Goal: Task Accomplishment & Management: Complete application form

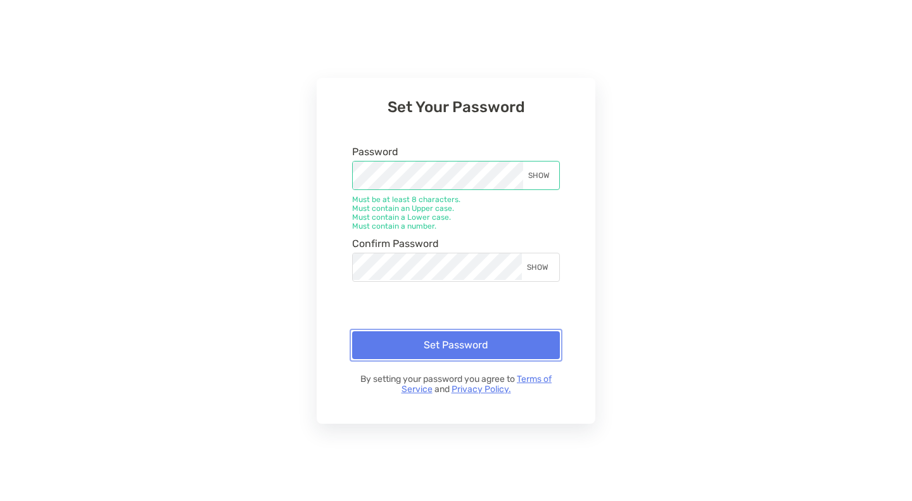
click at [457, 348] on button "Set Password" at bounding box center [456, 345] width 208 height 28
click at [457, 348] on div "Set Password By setting your password you agree to Terms of Service and Privacy…" at bounding box center [456, 357] width 208 height 91
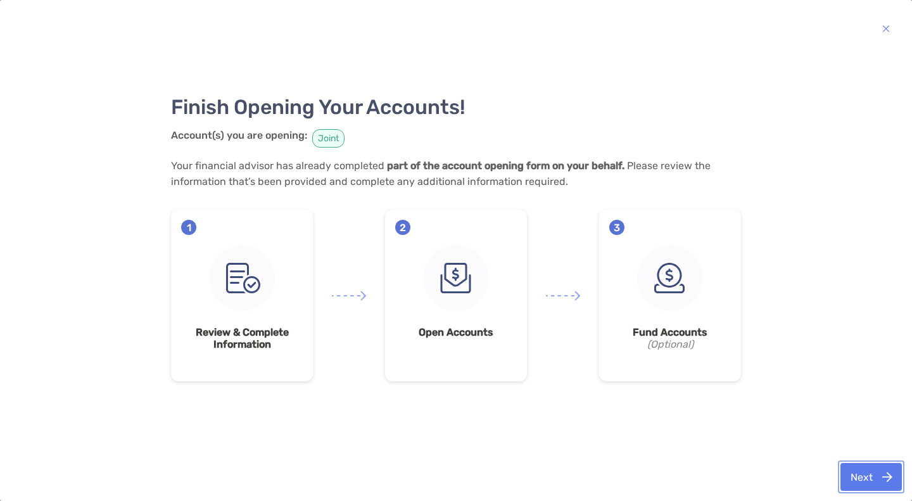
click at [872, 480] on button "Next" at bounding box center [871, 477] width 61 height 28
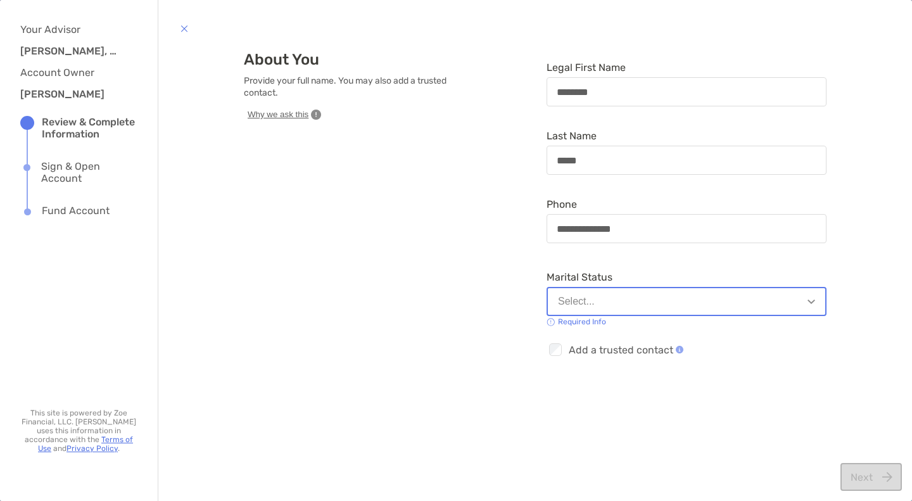
click at [614, 296] on button "Select..." at bounding box center [687, 301] width 280 height 29
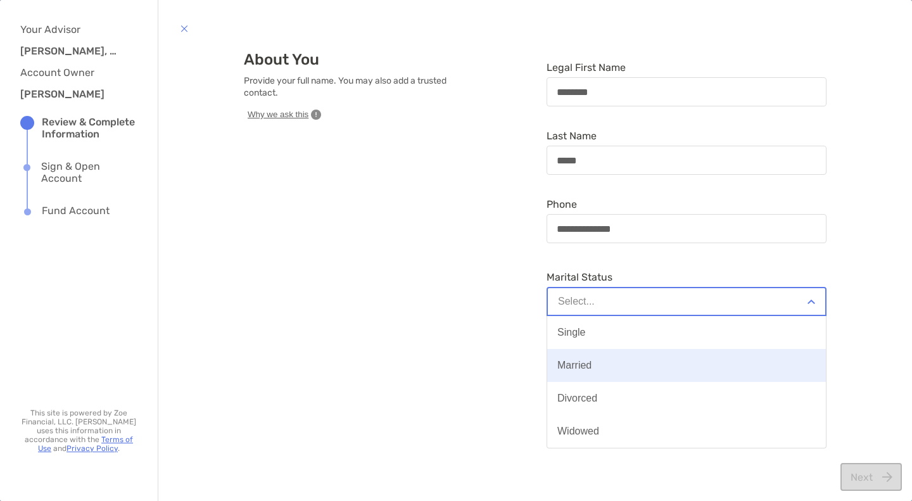
click at [575, 364] on div "Married" at bounding box center [574, 365] width 34 height 11
type input "**********"
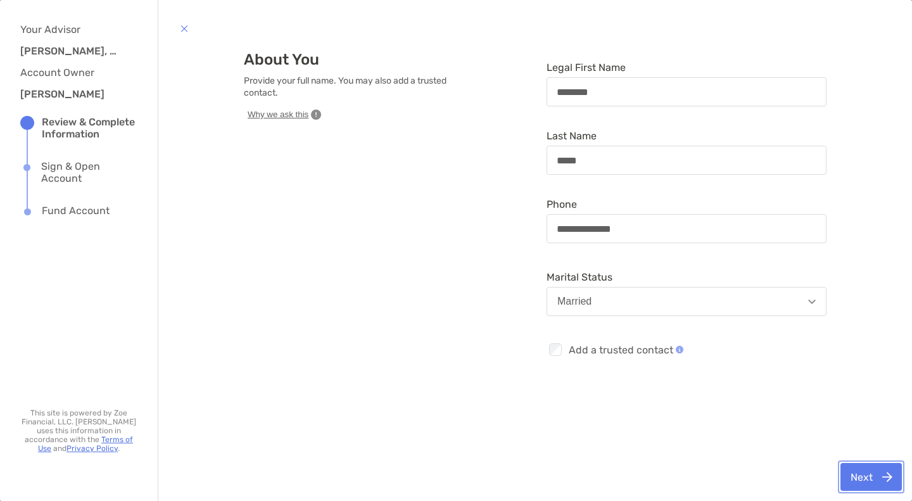
click at [873, 476] on button "Next" at bounding box center [871, 477] width 61 height 28
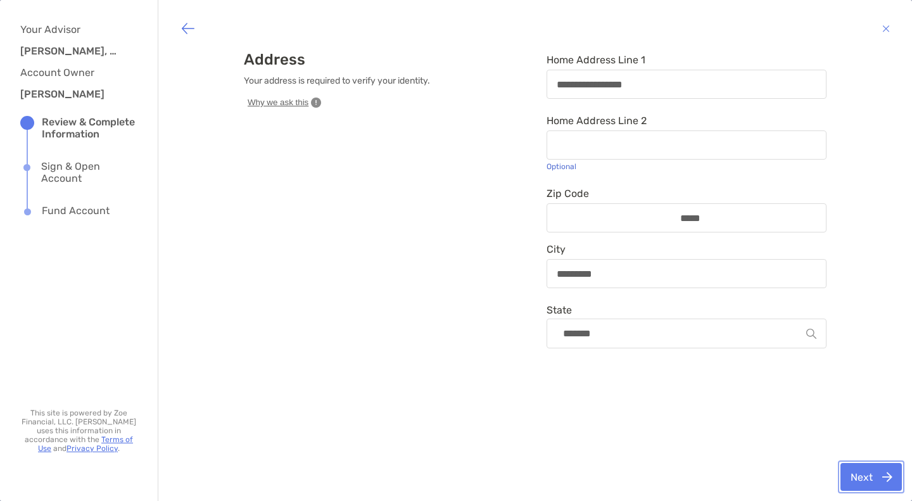
click at [871, 476] on button "Next" at bounding box center [871, 477] width 61 height 28
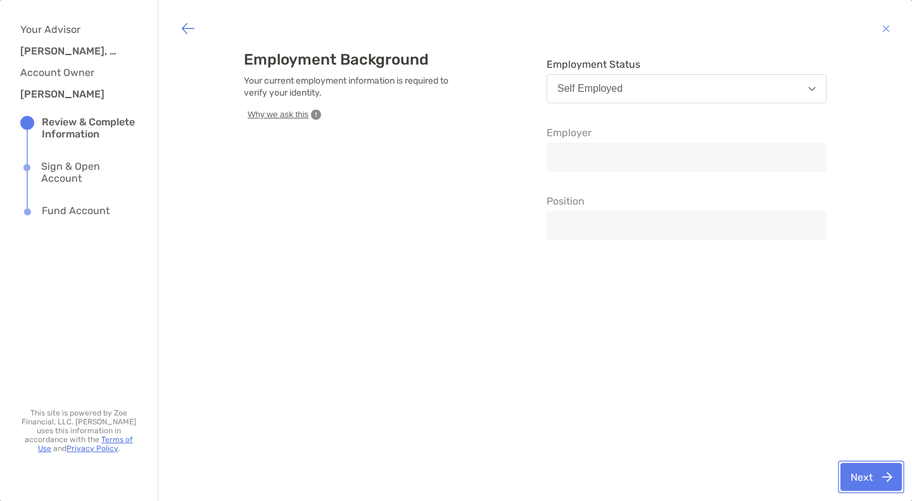
click at [869, 477] on button "Next" at bounding box center [871, 477] width 61 height 28
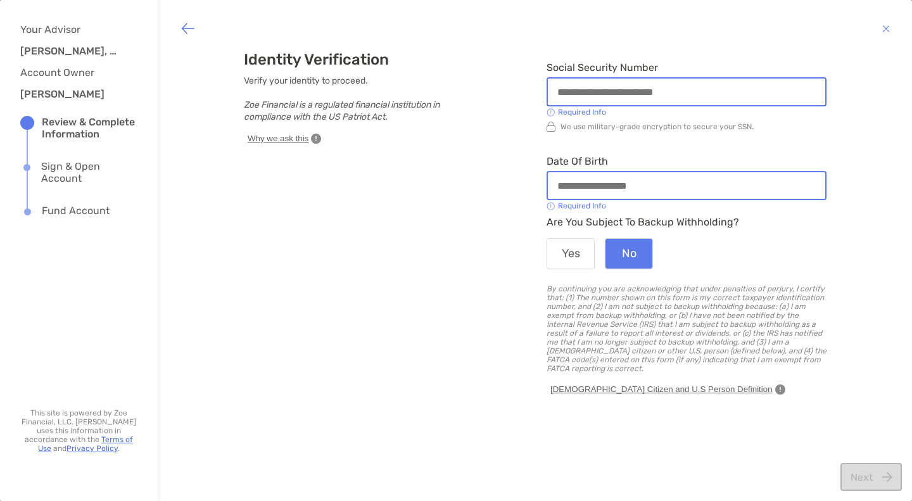
click at [561, 87] on input "Social Security Number" at bounding box center [686, 92] width 277 height 11
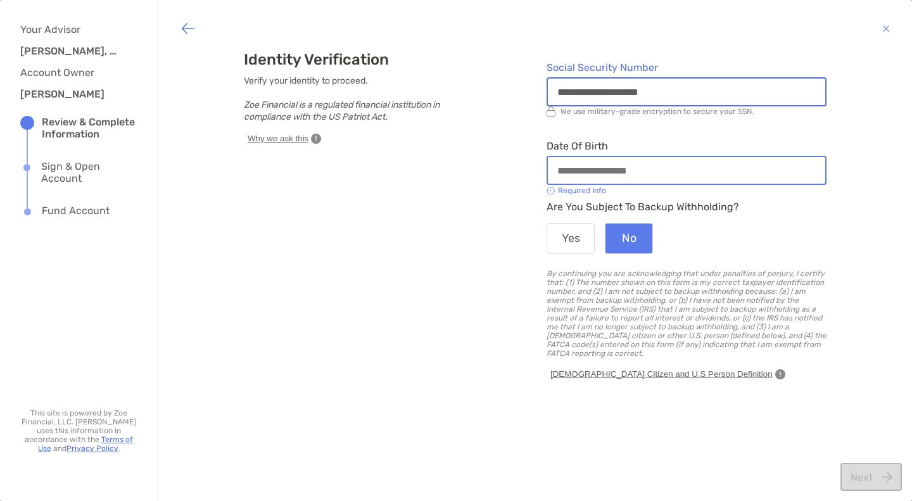
type input "**********"
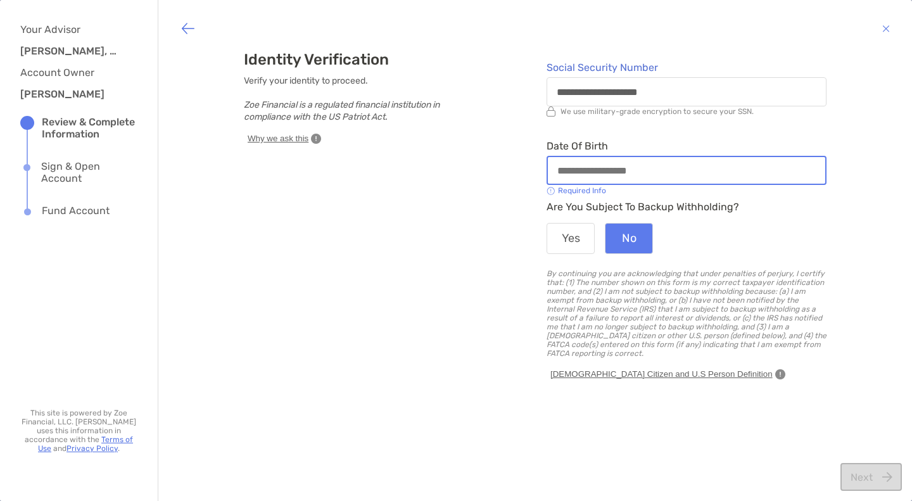
click at [550, 172] on input "Date of Birth" at bounding box center [686, 170] width 277 height 11
type input "**********"
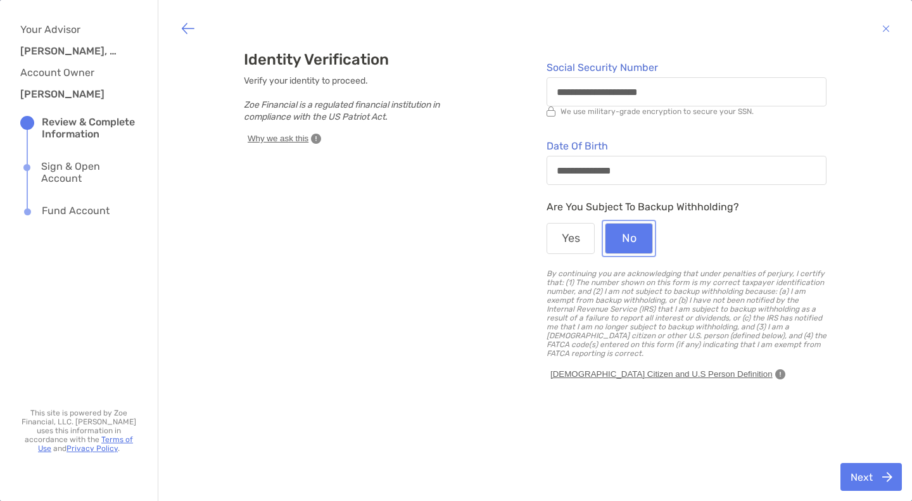
click at [632, 239] on button "No" at bounding box center [629, 238] width 48 height 31
click at [865, 471] on button "Next" at bounding box center [871, 477] width 61 height 28
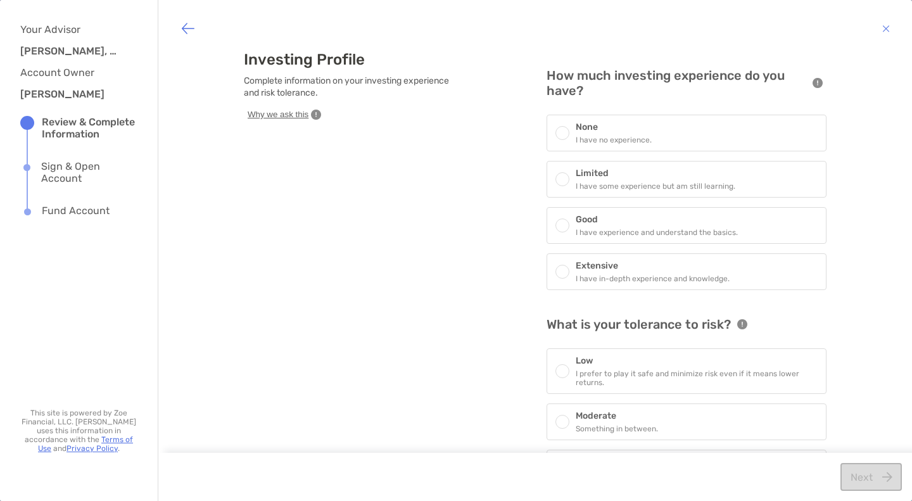
click at [559, 129] on span at bounding box center [563, 133] width 8 height 8
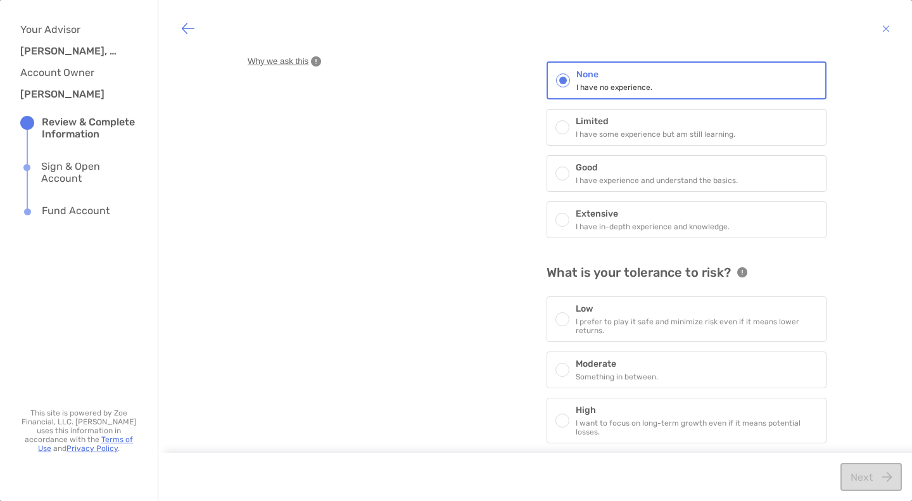
scroll to position [59, 0]
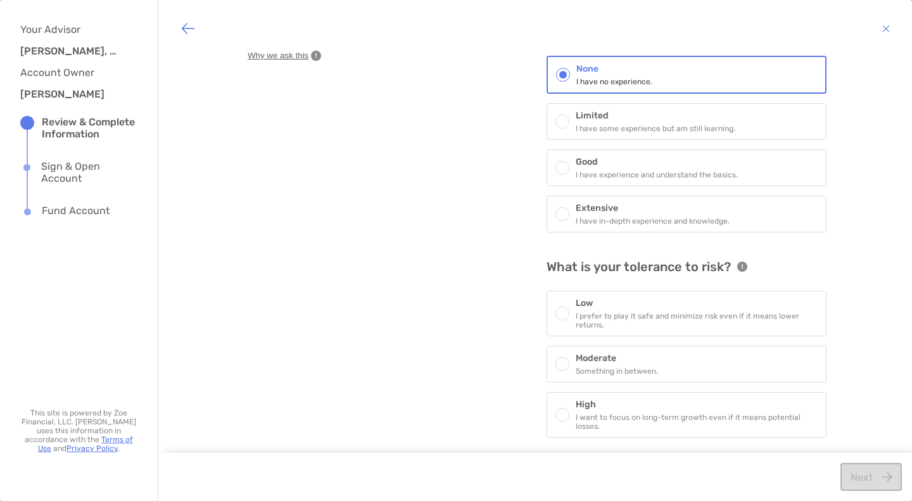
click at [559, 364] on span at bounding box center [563, 364] width 8 height 8
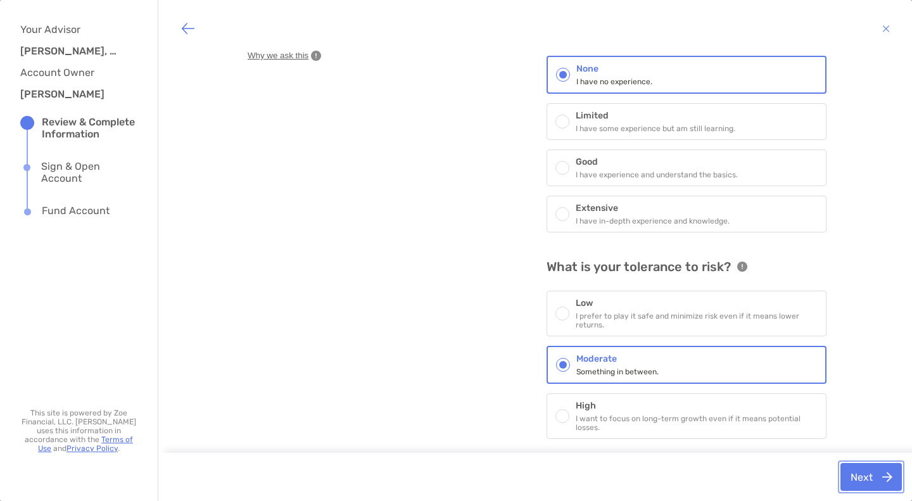
click at [869, 479] on button "Next" at bounding box center [871, 477] width 61 height 28
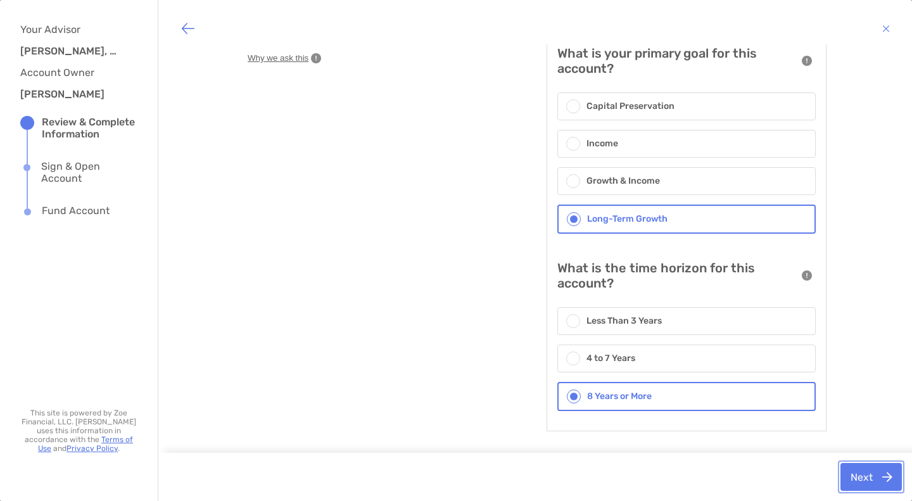
scroll to position [55, 0]
click at [867, 485] on button "Next" at bounding box center [871, 477] width 61 height 28
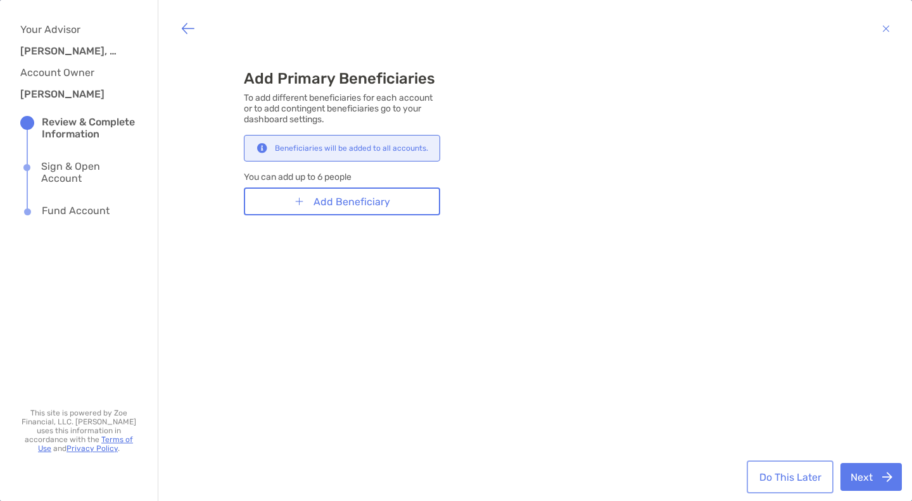
click at [799, 481] on button "Do This Later" at bounding box center [790, 477] width 82 height 28
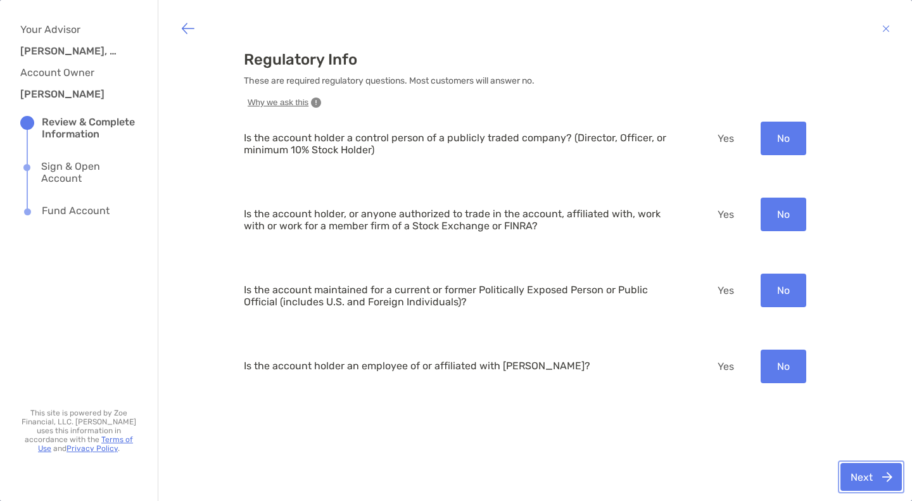
click at [875, 477] on button "Next" at bounding box center [871, 477] width 61 height 28
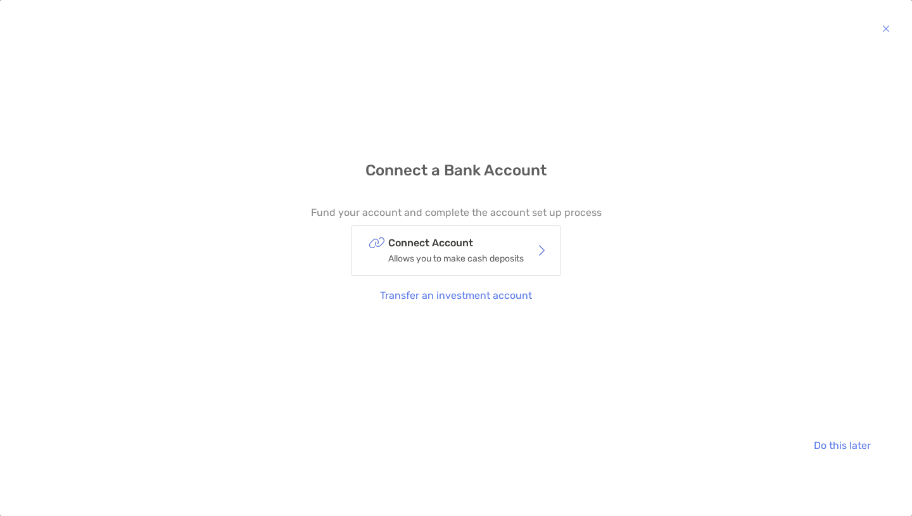
click at [443, 243] on p "Connect Account" at bounding box center [456, 243] width 136 height 16
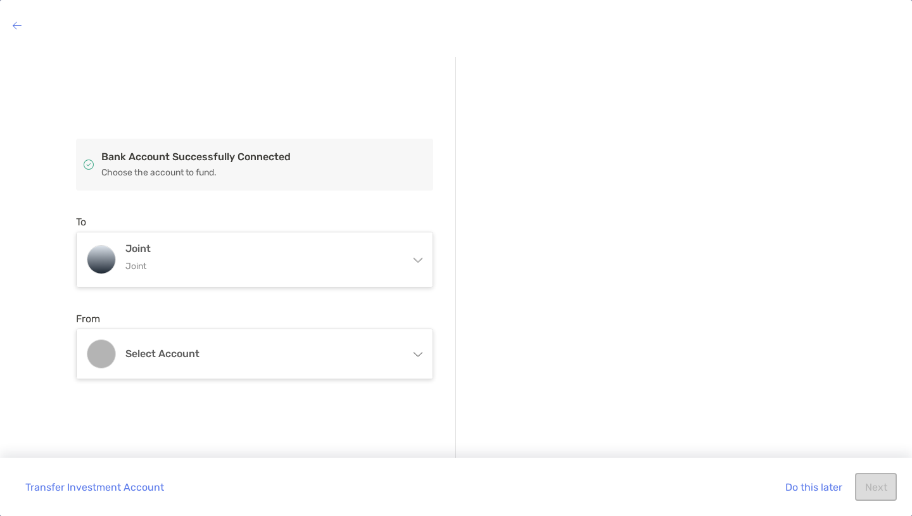
click at [209, 246] on h4 "Joint" at bounding box center [262, 249] width 274 height 12
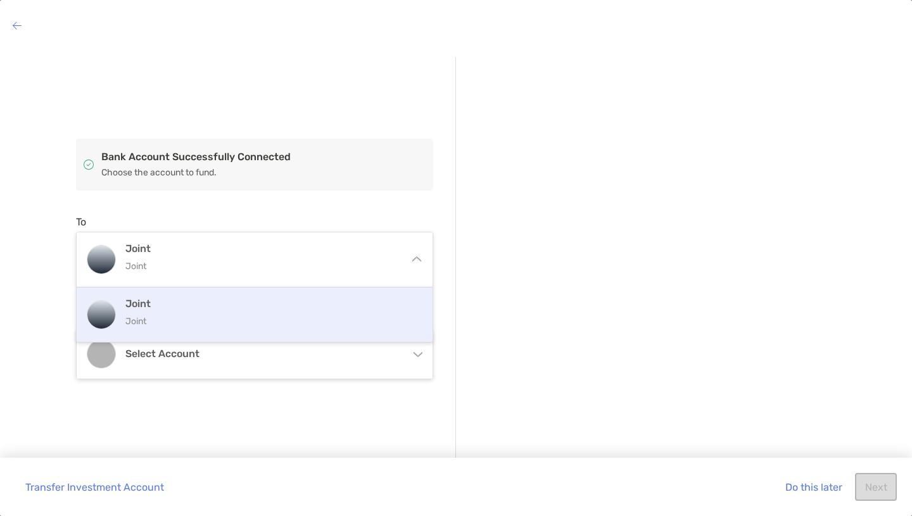
click at [196, 312] on div "Joint Joint" at bounding box center [268, 315] width 286 height 34
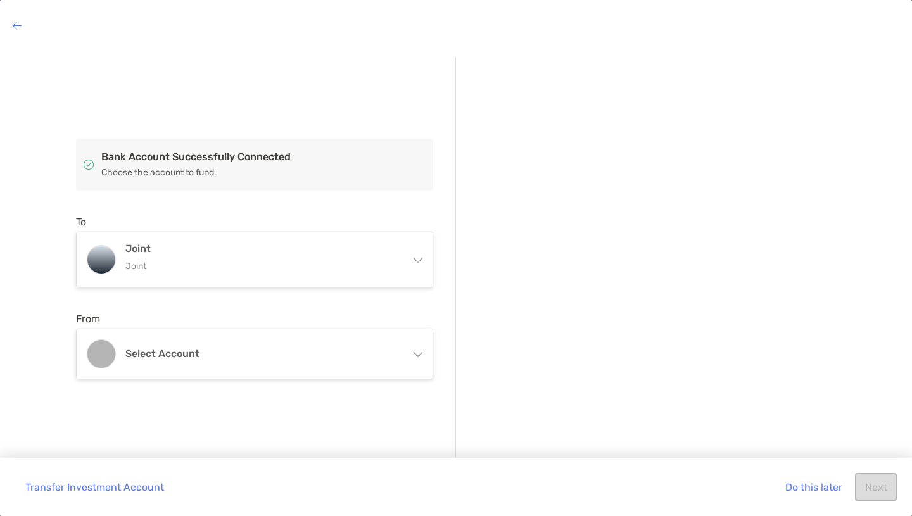
click at [266, 345] on div "Select account" at bounding box center [255, 353] width 356 height 49
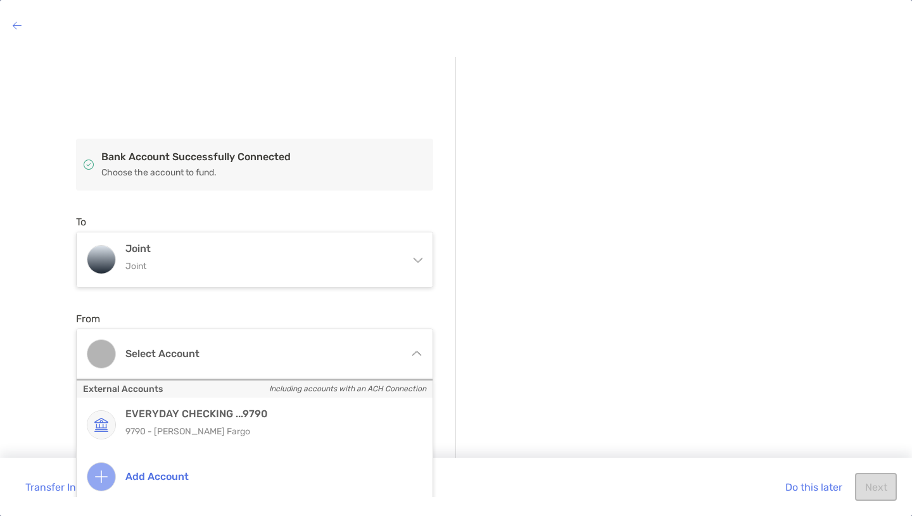
click at [250, 426] on p "9790 - [PERSON_NAME] Fargo" at bounding box center [268, 432] width 286 height 16
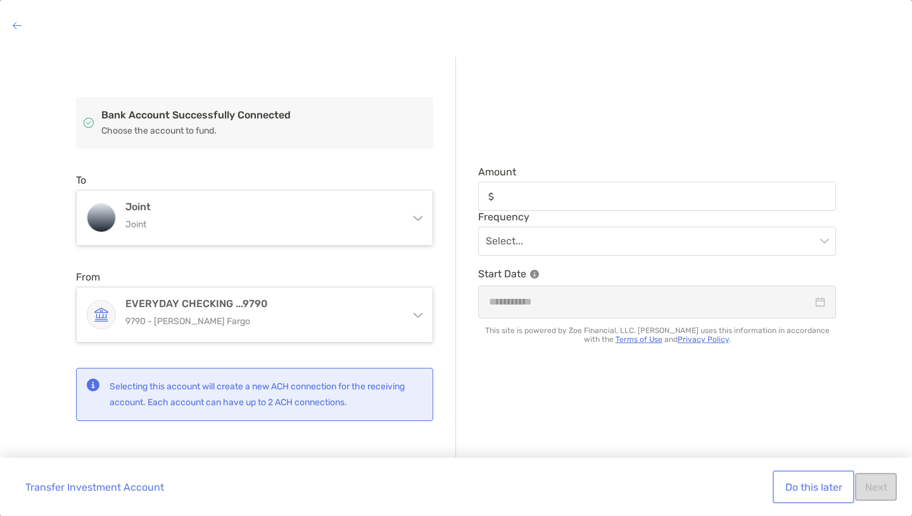
click at [799, 485] on button "Do this later" at bounding box center [813, 487] width 77 height 28
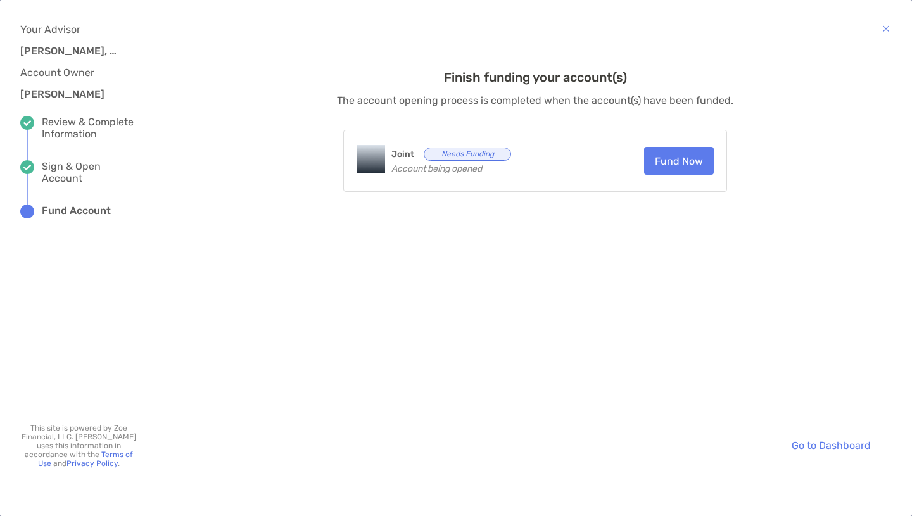
drag, startPoint x: 59, startPoint y: 3, endPoint x: 825, endPoint y: 44, distance: 767.0
click at [825, 44] on div "Finish funding your account(s) The account opening process is completed when th…" at bounding box center [535, 251] width 729 height 415
